Goal: Navigation & Orientation: Go to known website

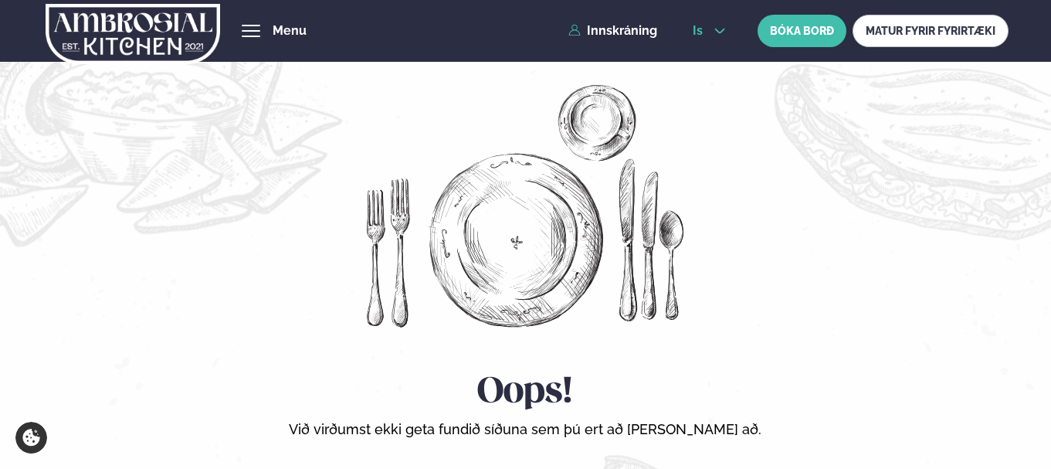
click at [715, 33] on icon at bounding box center [719, 31] width 12 height 12
click at [711, 61] on link "en" at bounding box center [709, 58] width 58 height 31
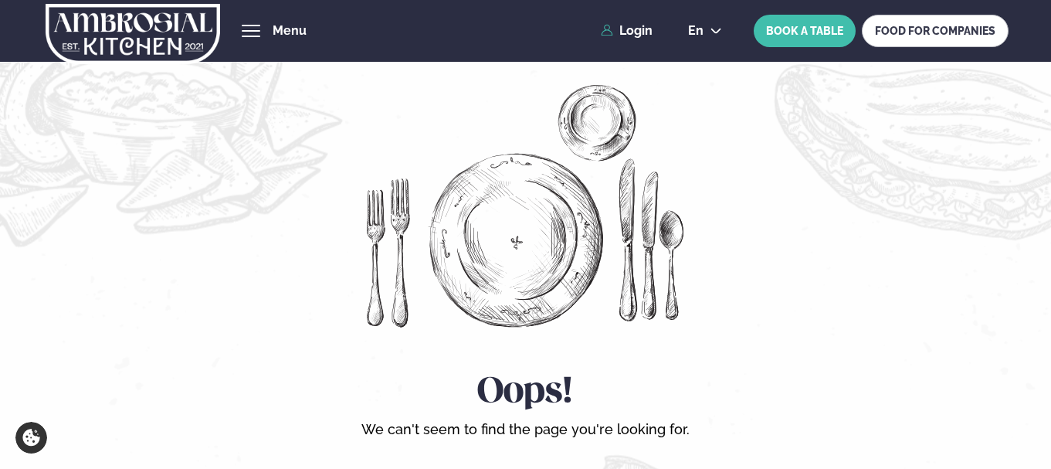
click at [719, 15] on div "en en is BOOK A TABLE FOOD FOR COMPANIES" at bounding box center [841, 31] width 333 height 32
click at [715, 23] on div "en en is BOOK A TABLE FOOD FOR COMPANIES" at bounding box center [841, 31] width 333 height 32
click at [712, 32] on icon at bounding box center [715, 31] width 12 height 12
click at [703, 82] on link "is" at bounding box center [704, 89] width 59 height 31
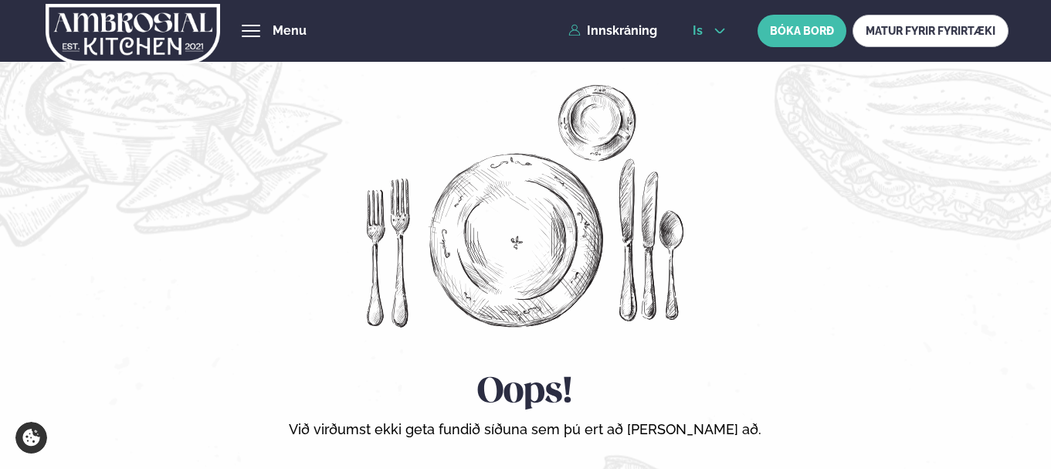
click at [719, 31] on icon at bounding box center [719, 31] width 12 height 12
click at [716, 53] on link "en" at bounding box center [709, 58] width 58 height 31
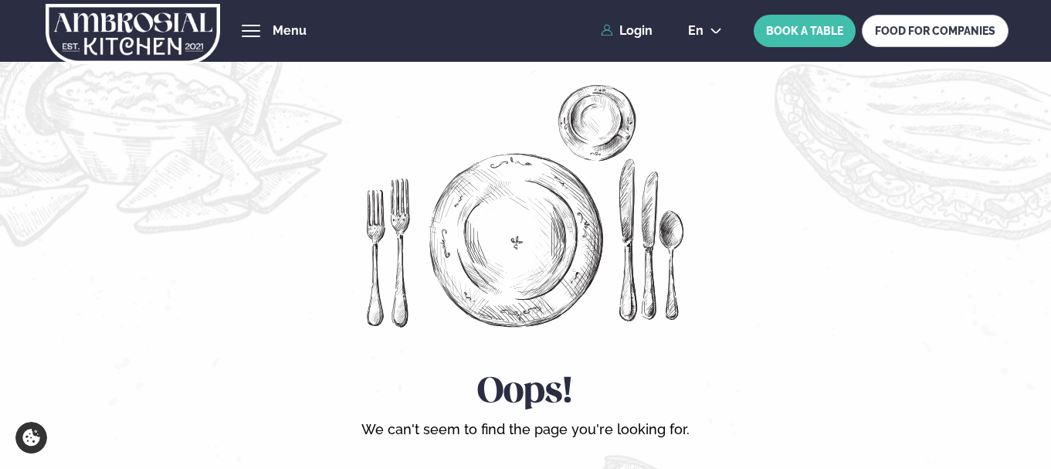
click at [205, 42] on img at bounding box center [133, 33] width 174 height 63
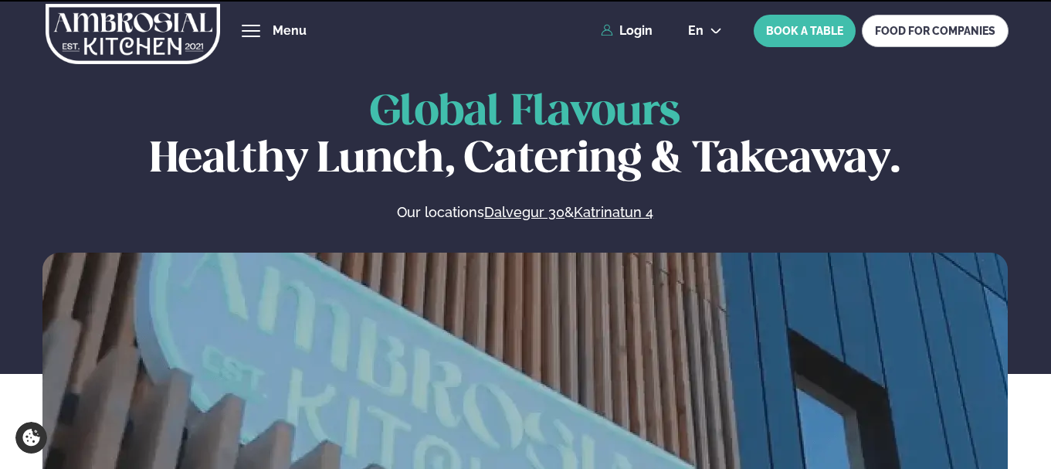
scroll to position [232, 0]
